Goal: Information Seeking & Learning: Learn about a topic

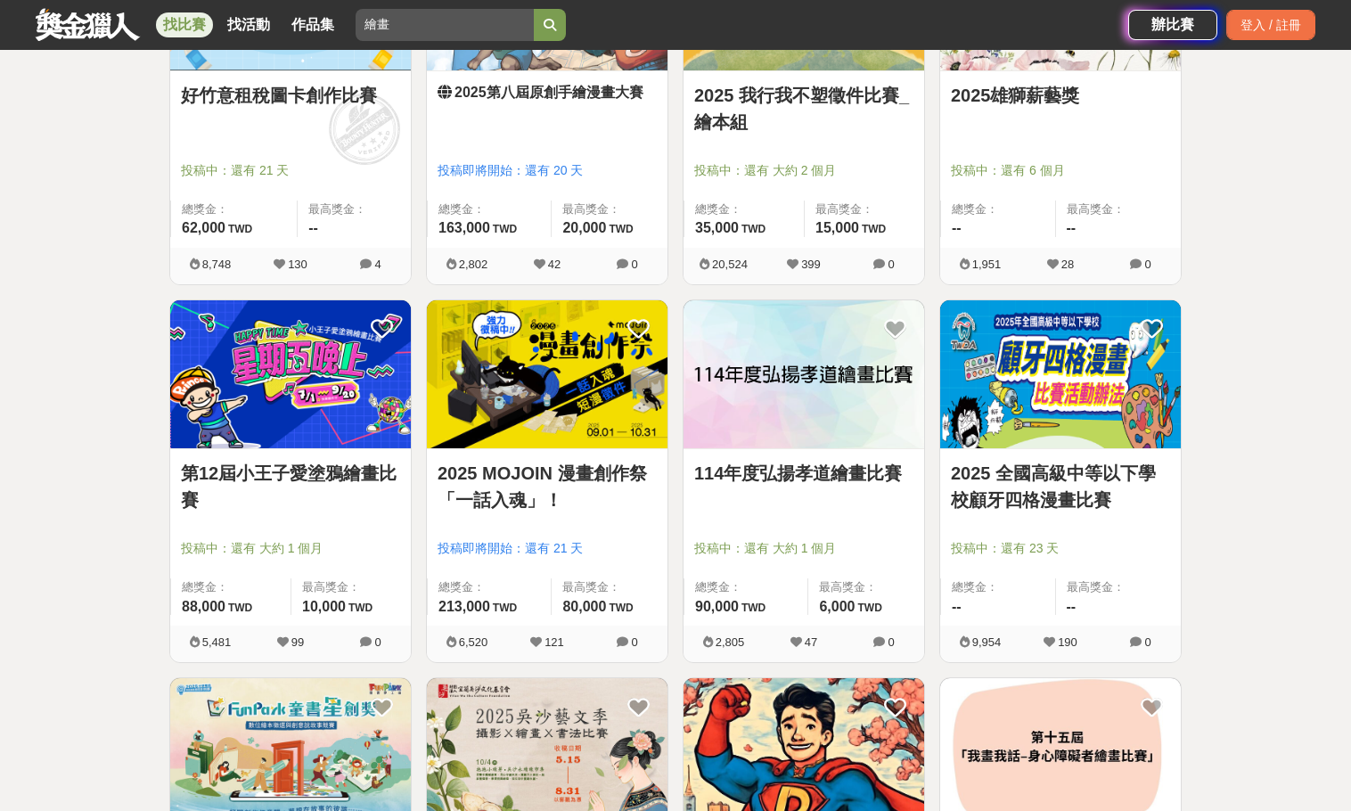
scroll to position [2049, 0]
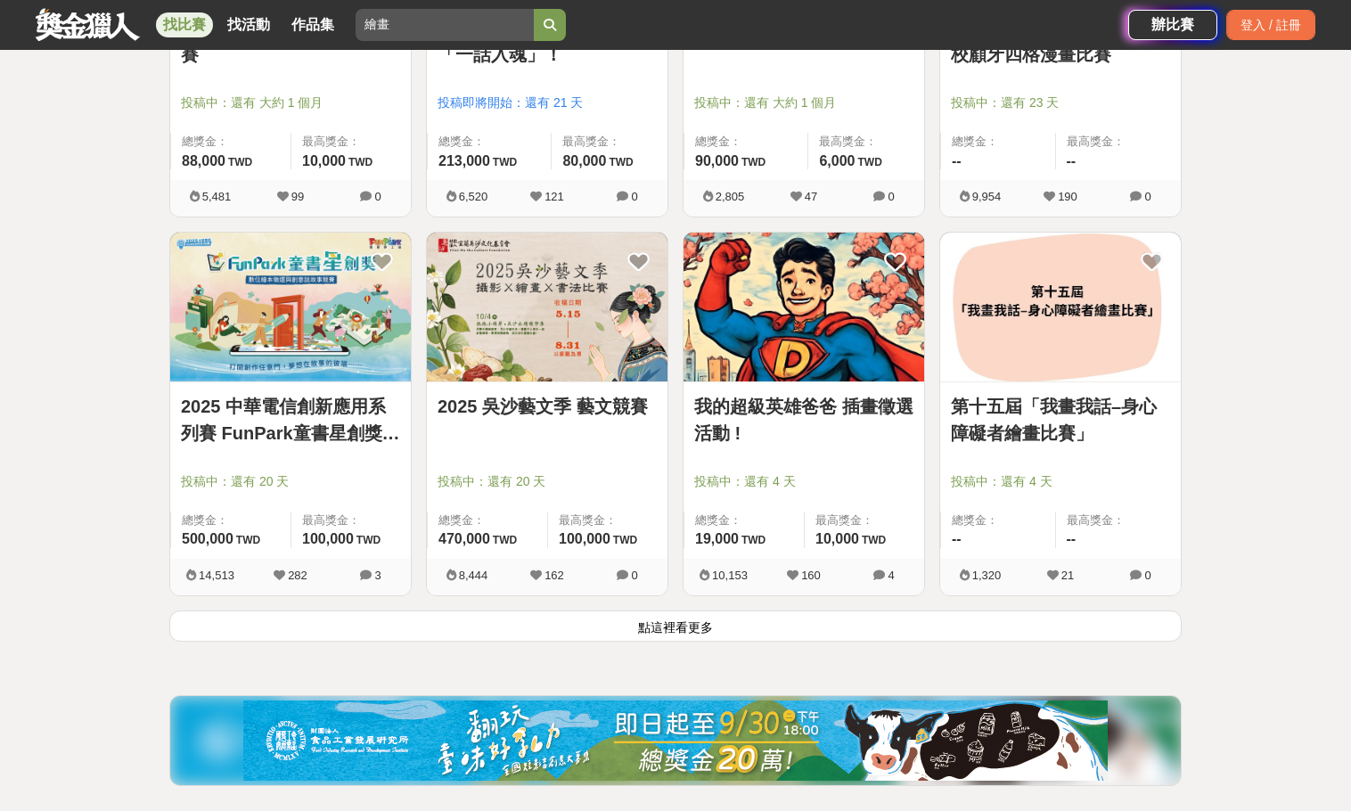
click at [690, 631] on button "點這裡看更多" at bounding box center [675, 625] width 1012 height 31
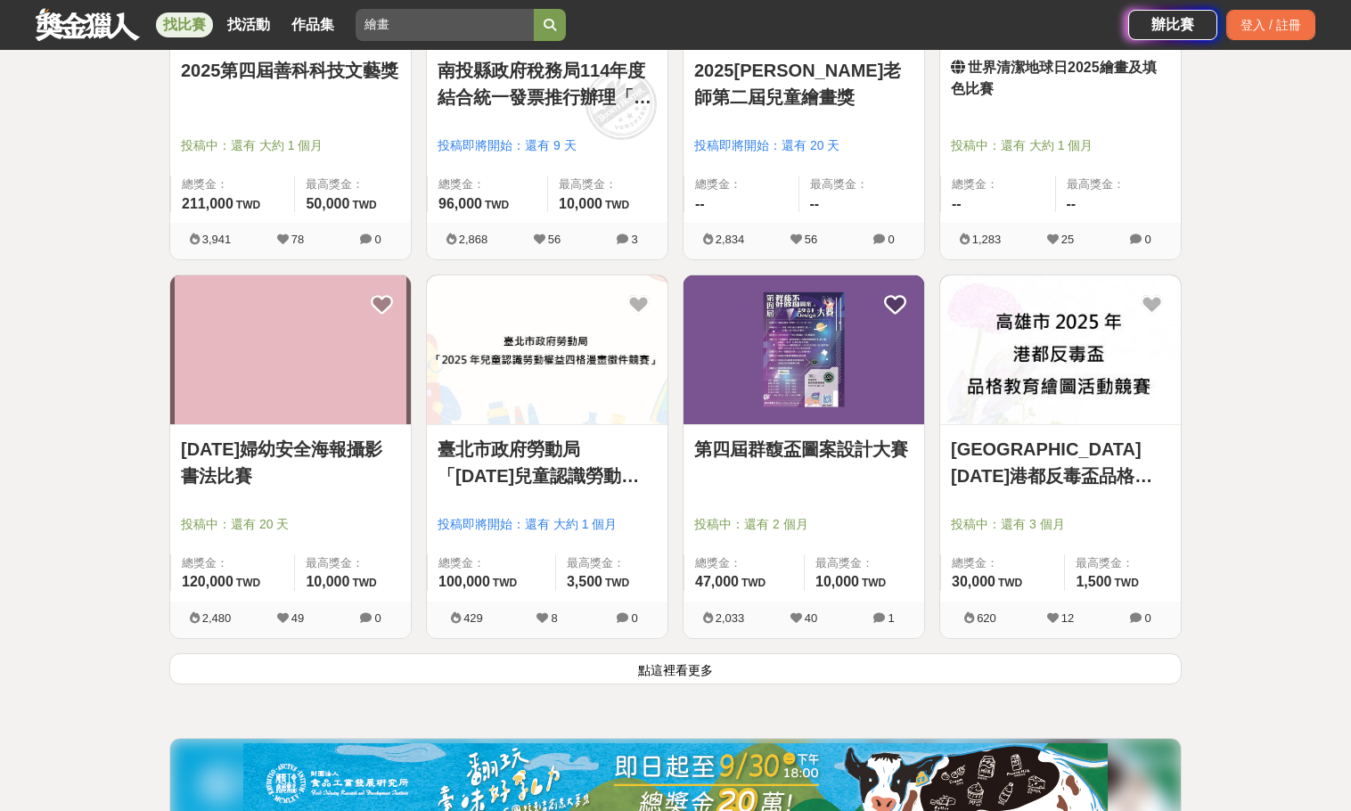
scroll to position [4365, 0]
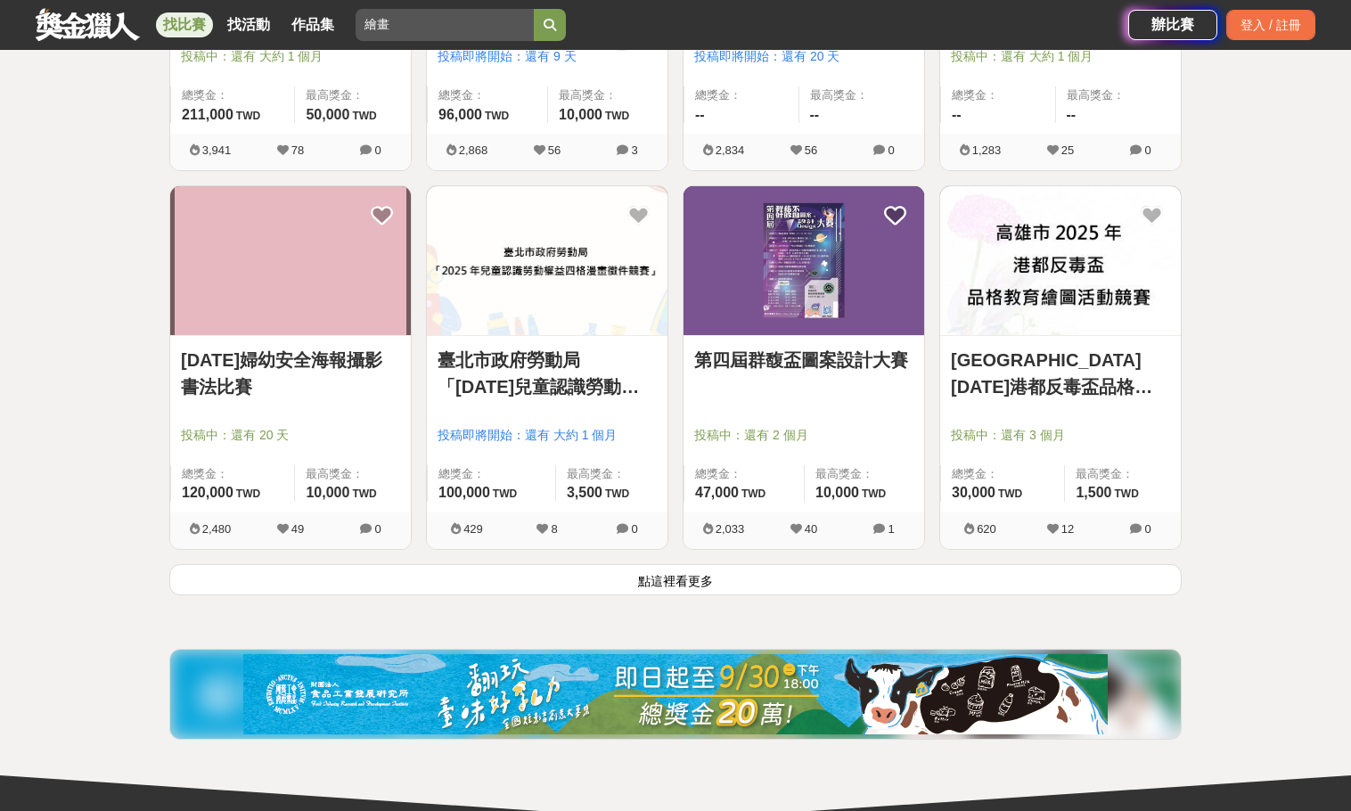
click at [642, 589] on button "點這裡看更多" at bounding box center [675, 579] width 1012 height 31
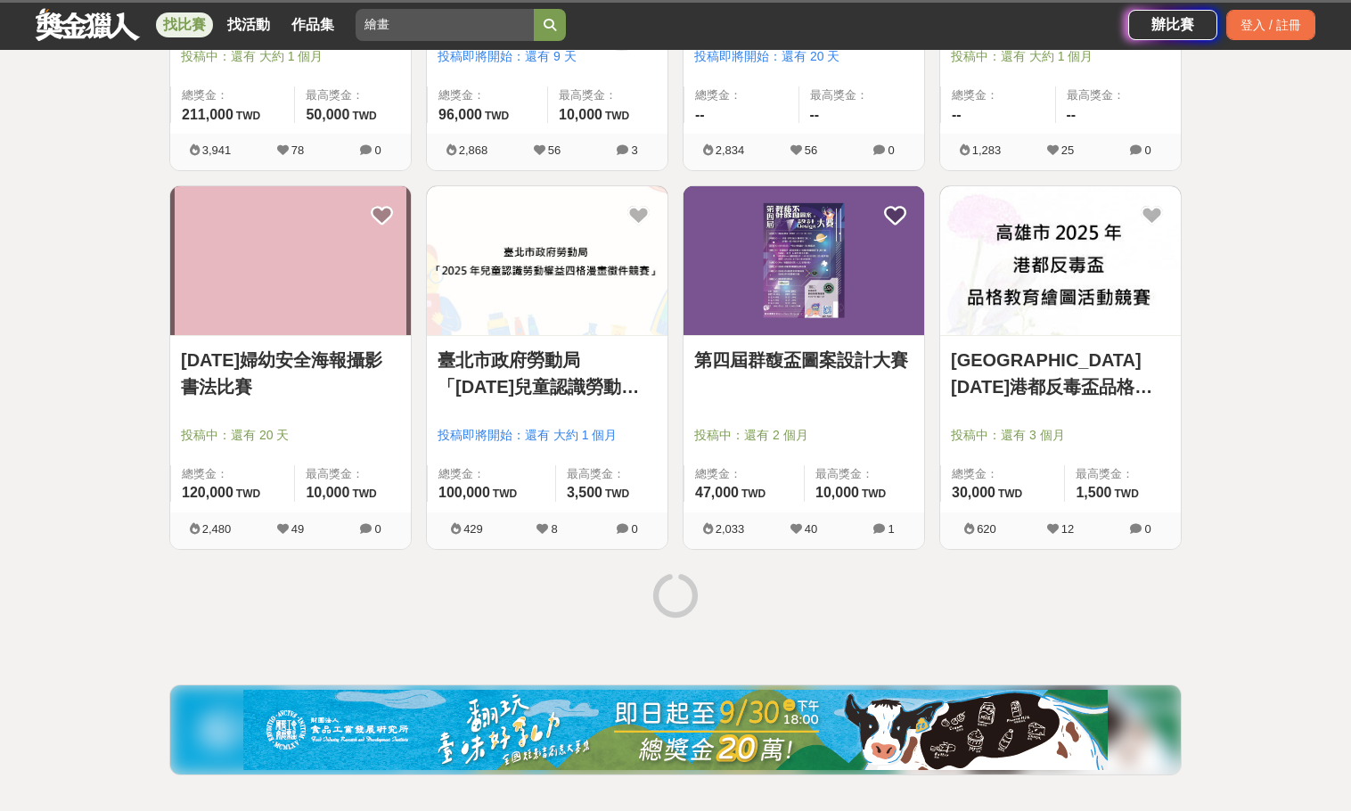
scroll to position [4633, 0]
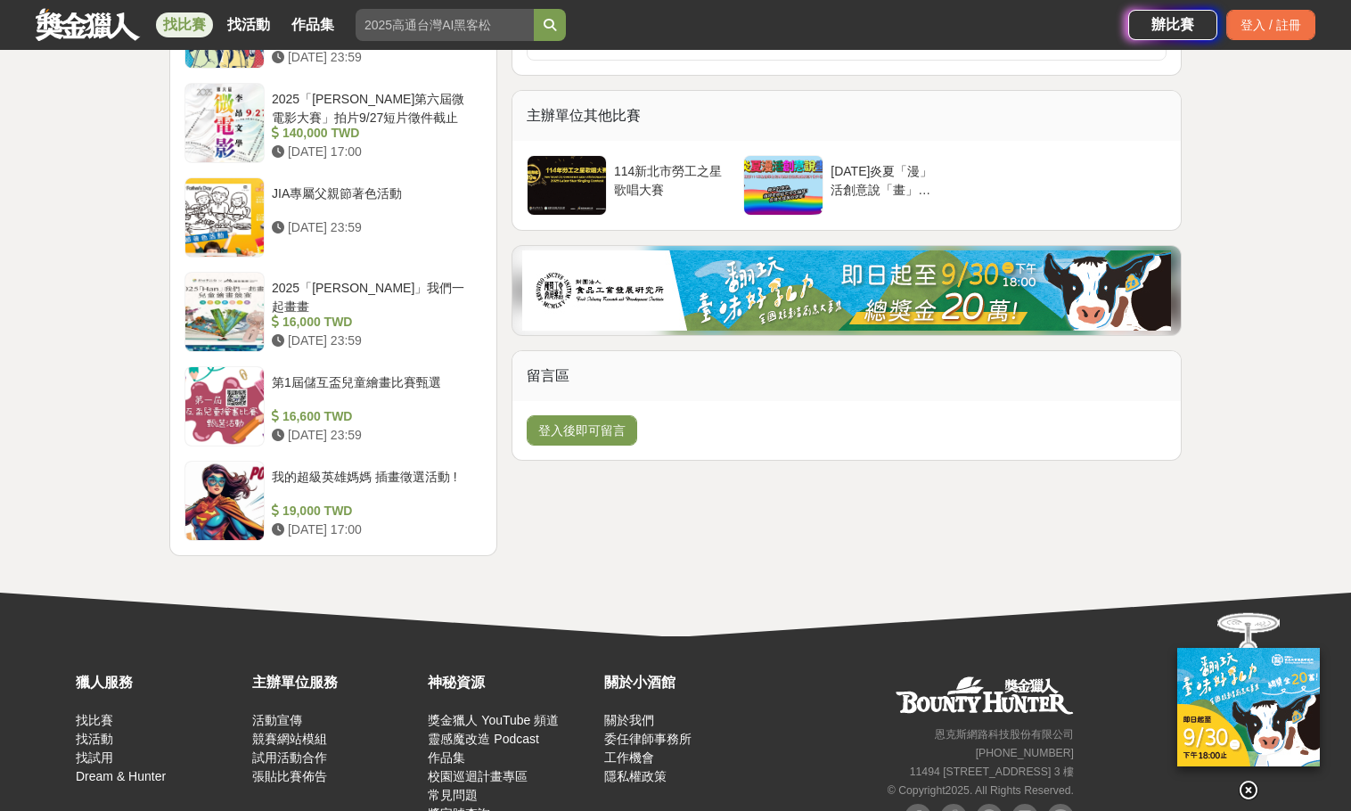
scroll to position [1871, 0]
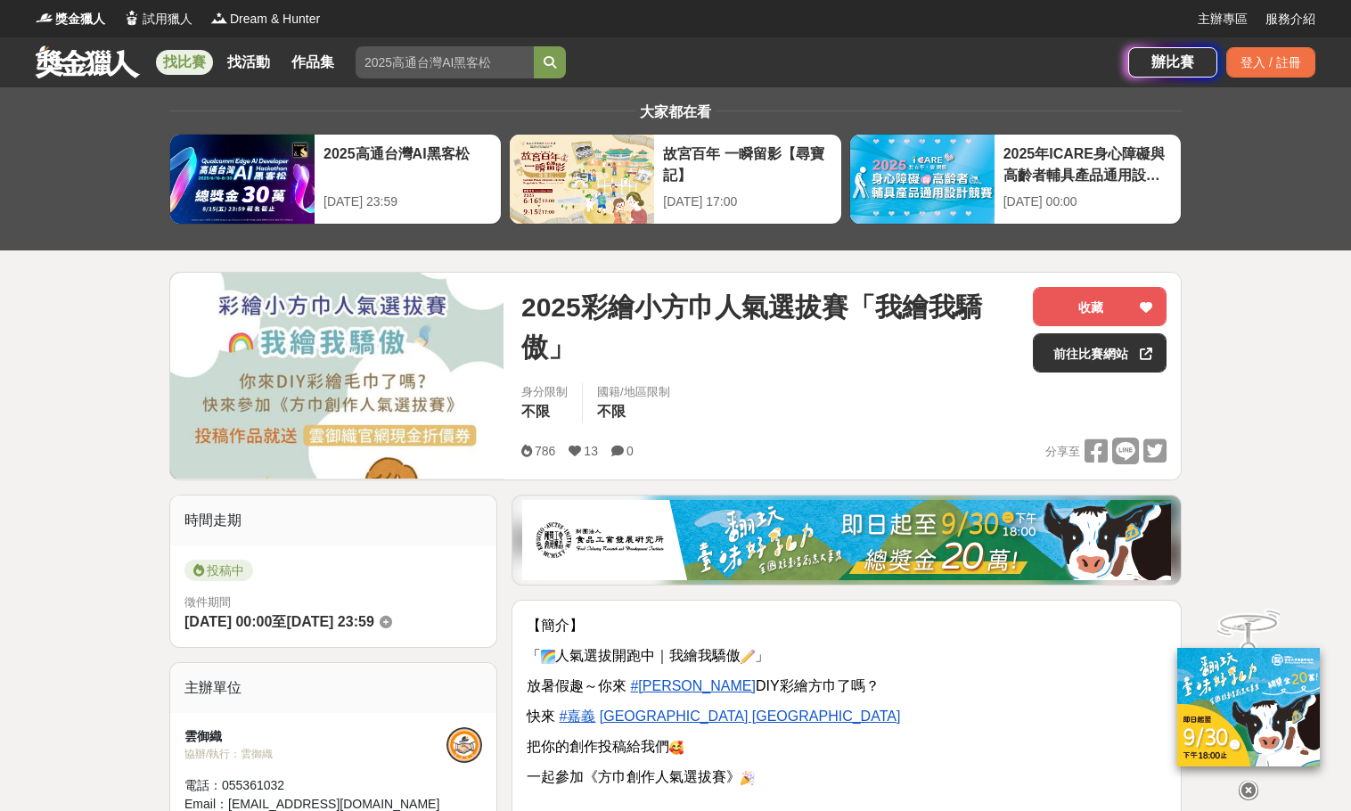
scroll to position [267, 0]
